Goal: Find specific page/section: Find specific page/section

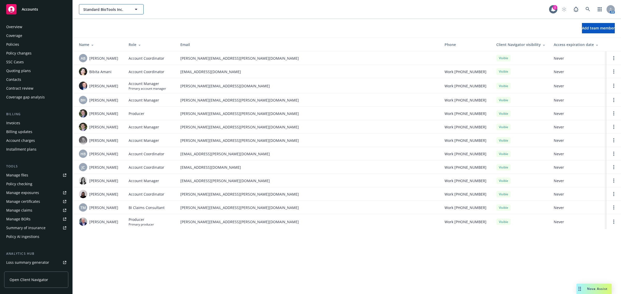
click at [96, 10] on span "Standard BioTools Inc." at bounding box center [105, 9] width 45 height 5
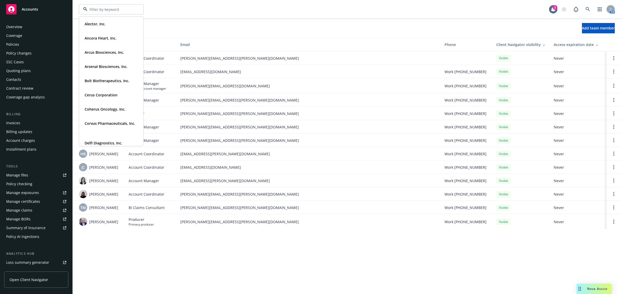
click at [175, 3] on div "Alector, Inc. Type Commercial FEIN [US_EMPLOYER_IDENTIFICATION_NUMBER] Ancora H…" at bounding box center [347, 9] width 548 height 19
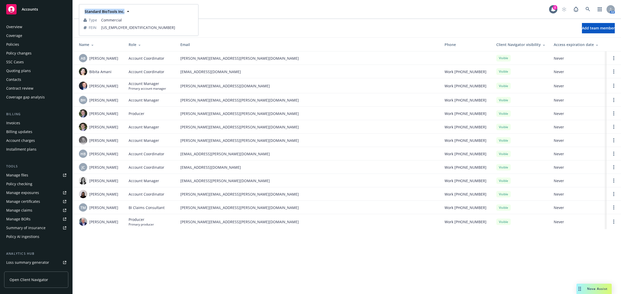
drag, startPoint x: 129, startPoint y: 9, endPoint x: 124, endPoint y: 13, distance: 6.7
click at [124, 13] on div "Standard BioTools Inc." at bounding box center [104, 12] width 43 height 8
copy strong "Standard BioTools Inc."
click at [22, 42] on div "Policies" at bounding box center [36, 44] width 60 height 8
